Goal: Transaction & Acquisition: Purchase product/service

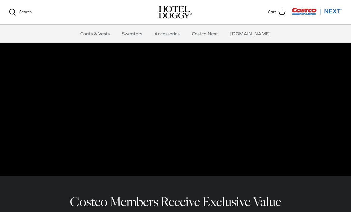
scroll to position [50, 0]
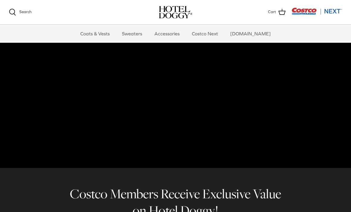
click at [178, 34] on link "Accessories" at bounding box center [167, 34] width 36 height 18
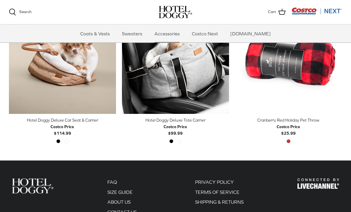
scroll to position [175, 0]
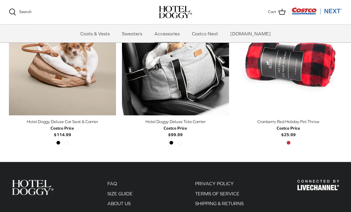
click at [69, 141] on div "Black Tan" at bounding box center [62, 145] width 17 height 8
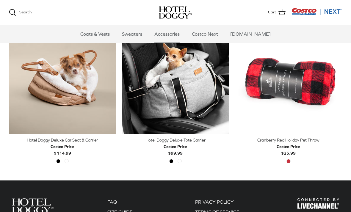
scroll to position [157, 0]
click at [93, 89] on img "Hotel Doggy Deluxe Car Seat & Carrier" at bounding box center [62, 80] width 107 height 107
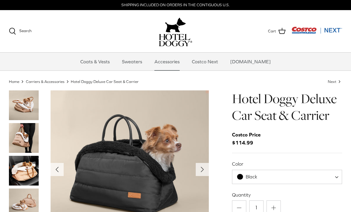
click at [202, 170] on polyline "Next" at bounding box center [202, 169] width 2 height 5
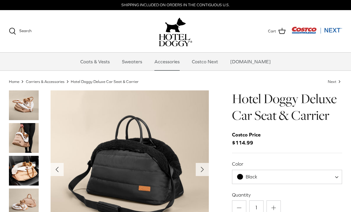
click at [28, 174] on img "Thumbnail Link" at bounding box center [24, 171] width 30 height 30
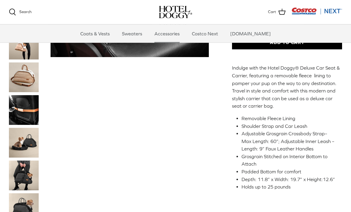
click at [29, 109] on img "Thumbnail Link" at bounding box center [24, 110] width 30 height 30
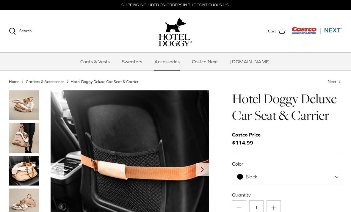
click at [203, 165] on icon "Right" at bounding box center [202, 170] width 10 height 10
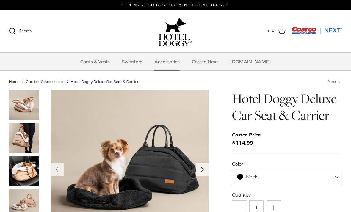
click at [203, 170] on polyline "Next" at bounding box center [202, 169] width 2 height 5
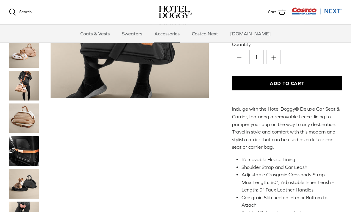
scroll to position [90, 0]
click at [31, 83] on img "Thumbnail Link" at bounding box center [24, 86] width 30 height 30
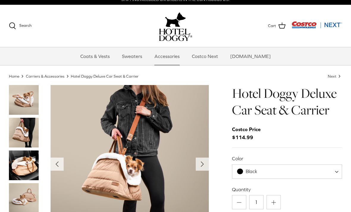
scroll to position [6, 0]
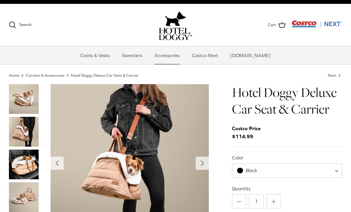
click at [28, 131] on img "Thumbnail Link" at bounding box center [24, 132] width 30 height 30
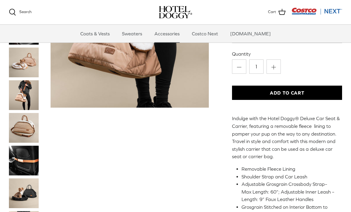
scroll to position [90, 0]
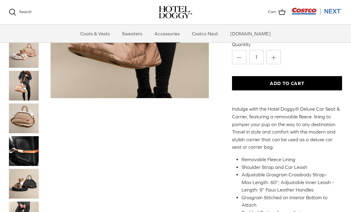
click at [27, 188] on img "Thumbnail Link" at bounding box center [24, 184] width 30 height 30
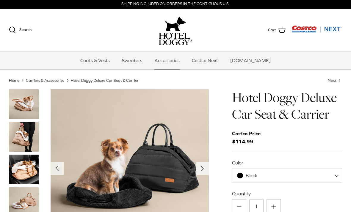
scroll to position [1, 0]
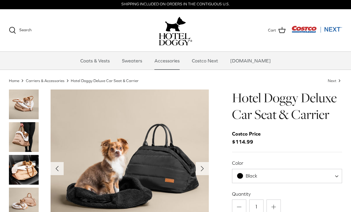
click at [320, 172] on span "Black" at bounding box center [287, 176] width 110 height 14
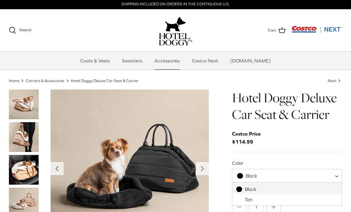
select select "Tan"
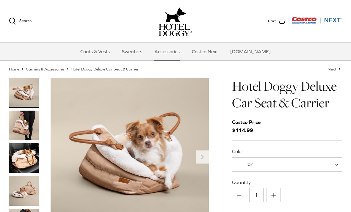
scroll to position [13, 0]
click at [207, 153] on button "Right" at bounding box center [202, 156] width 13 height 13
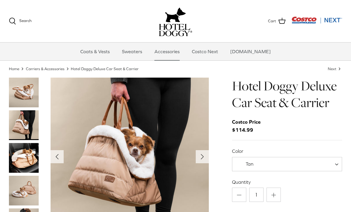
click at [203, 156] on polyline "Next" at bounding box center [202, 156] width 2 height 5
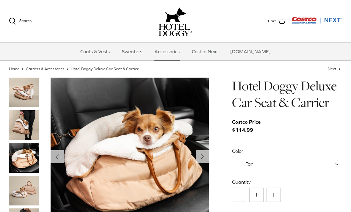
click at [206, 160] on icon "Right" at bounding box center [202, 157] width 10 height 10
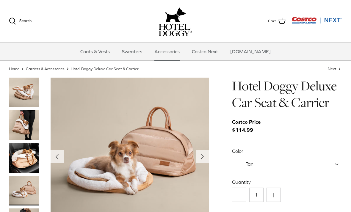
click at [206, 157] on icon "Right" at bounding box center [202, 157] width 10 height 10
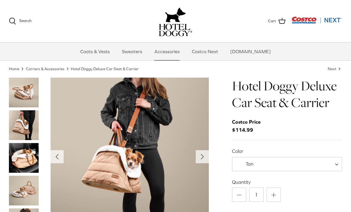
click at [202, 156] on polyline "Next" at bounding box center [202, 156] width 2 height 5
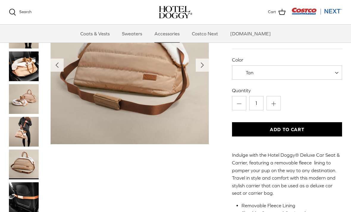
scroll to position [46, 0]
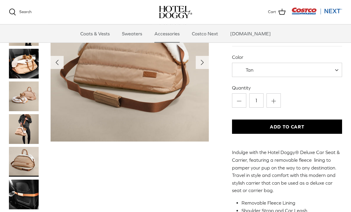
click at [290, 127] on button "Add to Cart" at bounding box center [287, 127] width 110 height 14
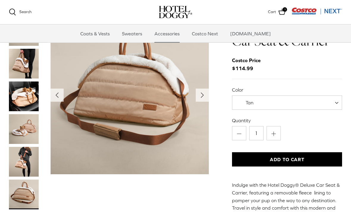
scroll to position [0, 0]
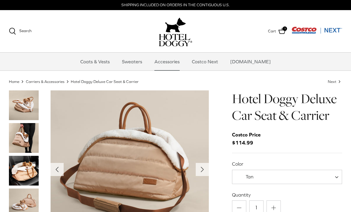
click at [276, 32] on link "Cart 1" at bounding box center [277, 31] width 18 height 8
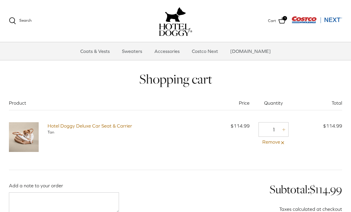
scroll to position [18, 0]
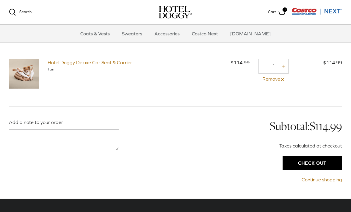
click at [322, 159] on input "Check out" at bounding box center [311, 163] width 59 height 14
